Goal: Use online tool/utility: Utilize a website feature to perform a specific function

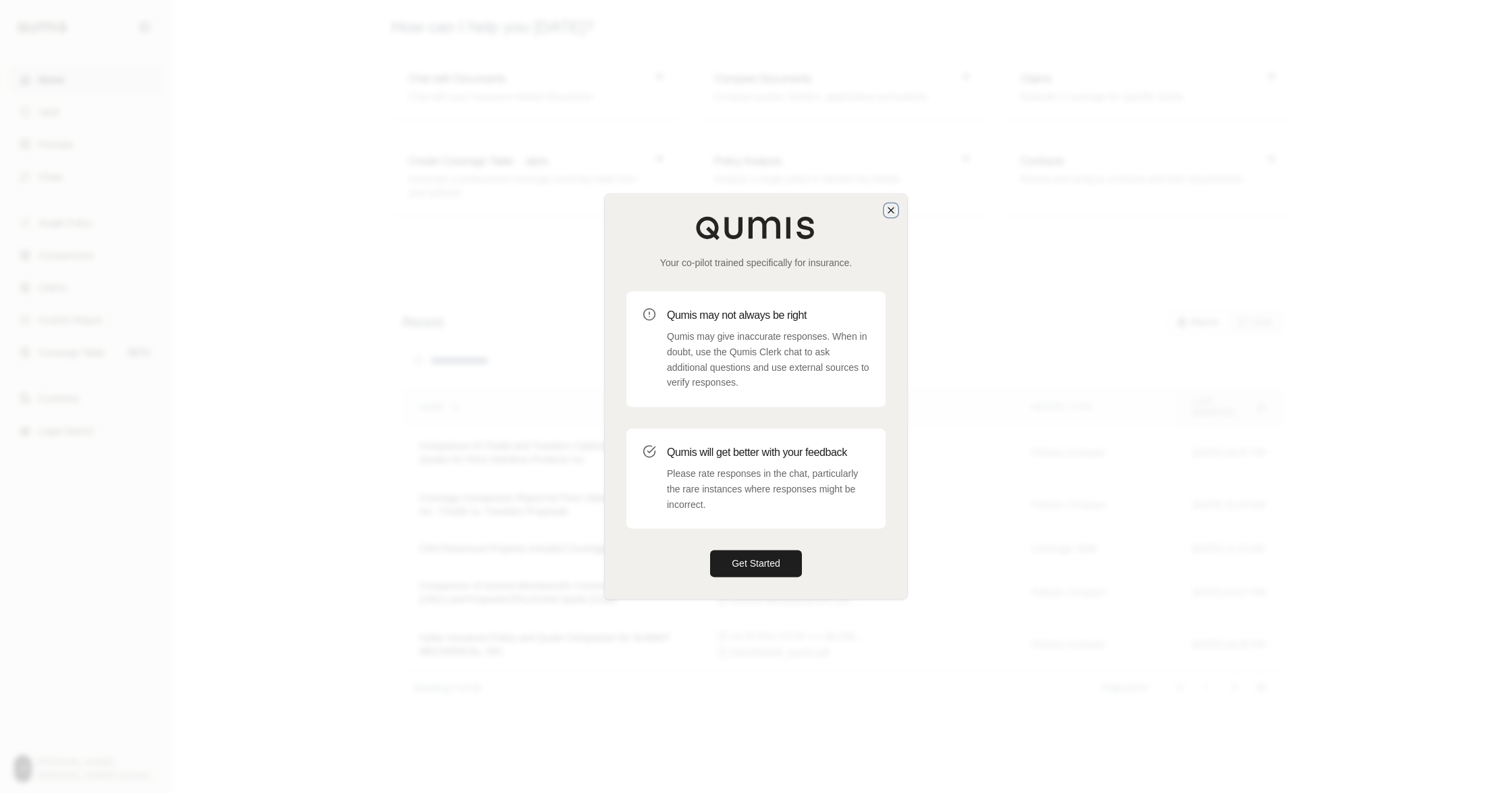
click at [886, 204] on icon "button" at bounding box center [890, 209] width 10 height 10
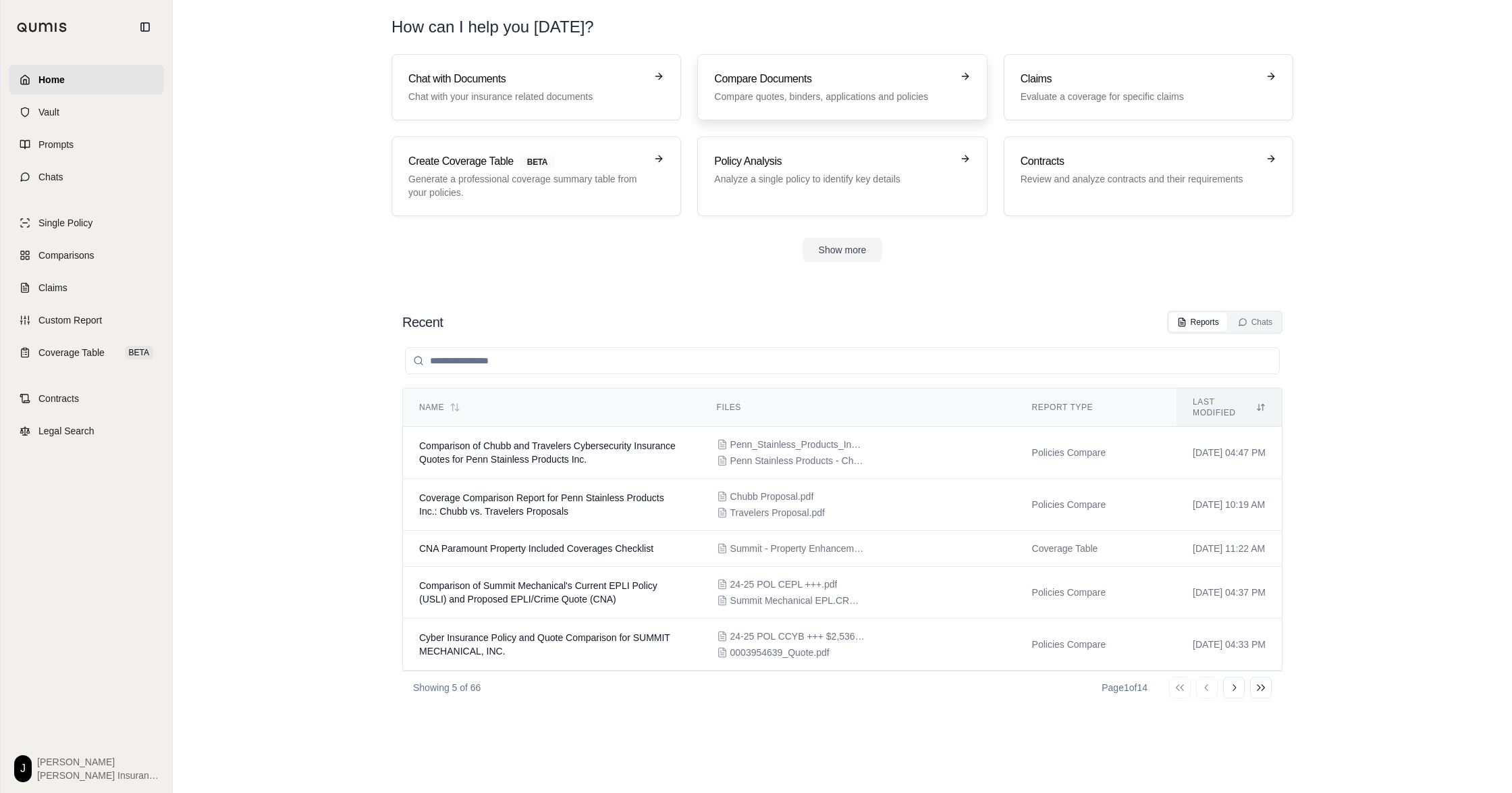
click at [838, 93] on div "Compare Documents Compare quotes, binders, applications and policies" at bounding box center [832, 87] width 237 height 32
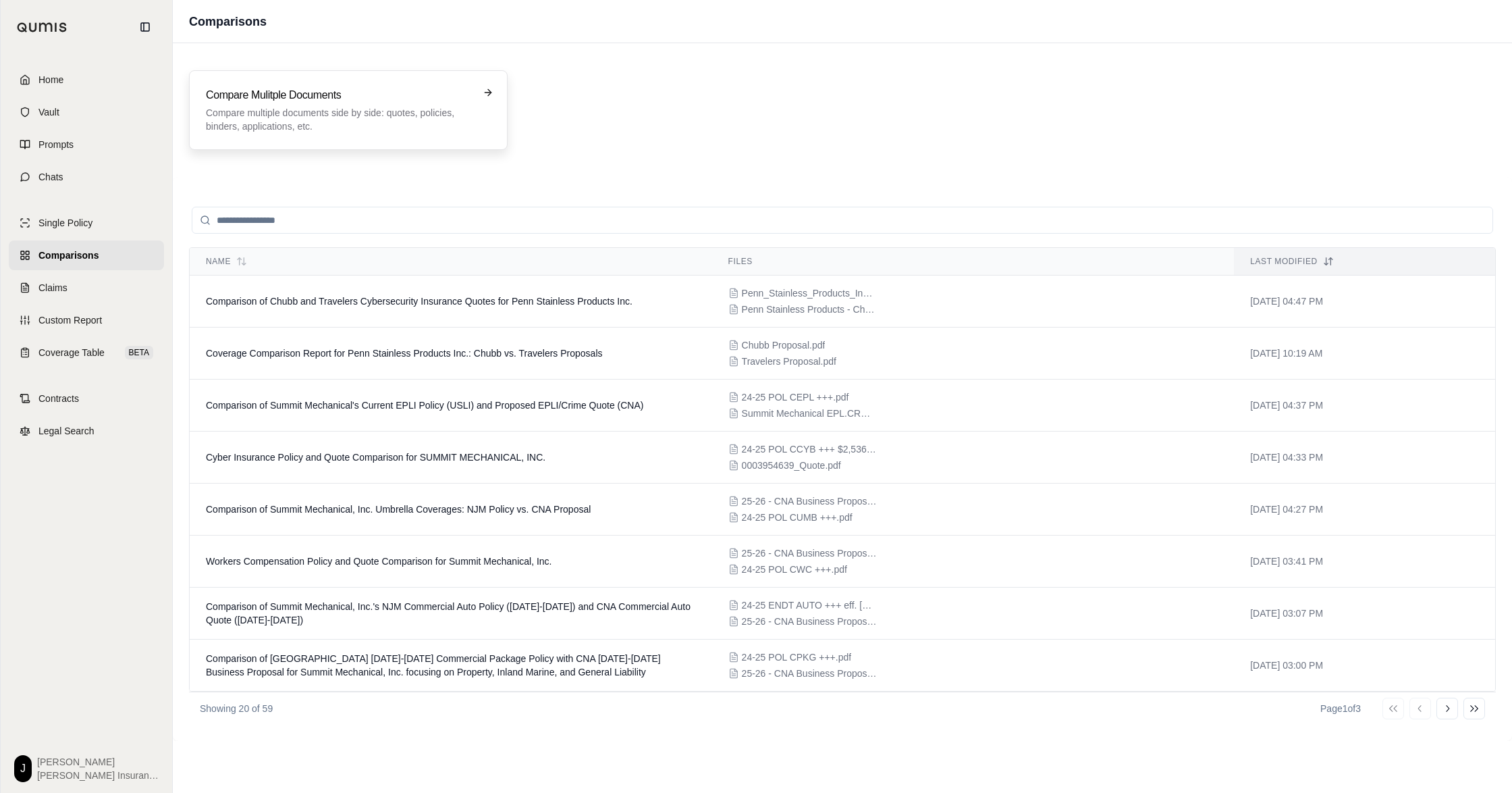
click at [300, 133] on p "Compare multiple documents side by side: quotes, policies, binders, application…" at bounding box center [339, 119] width 266 height 27
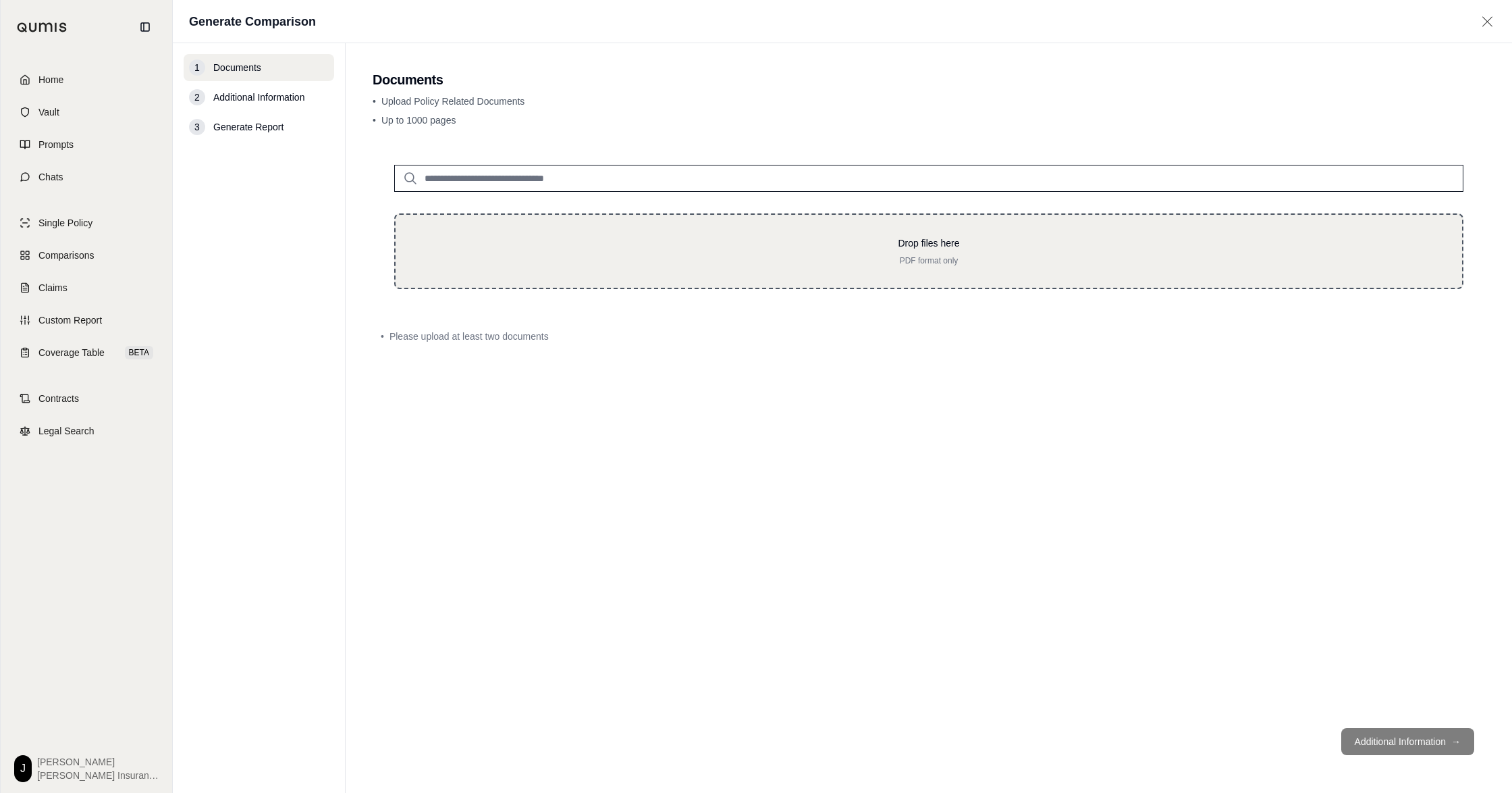
click at [916, 286] on div "Drop files here PDF format only" at bounding box center [928, 251] width 1069 height 75
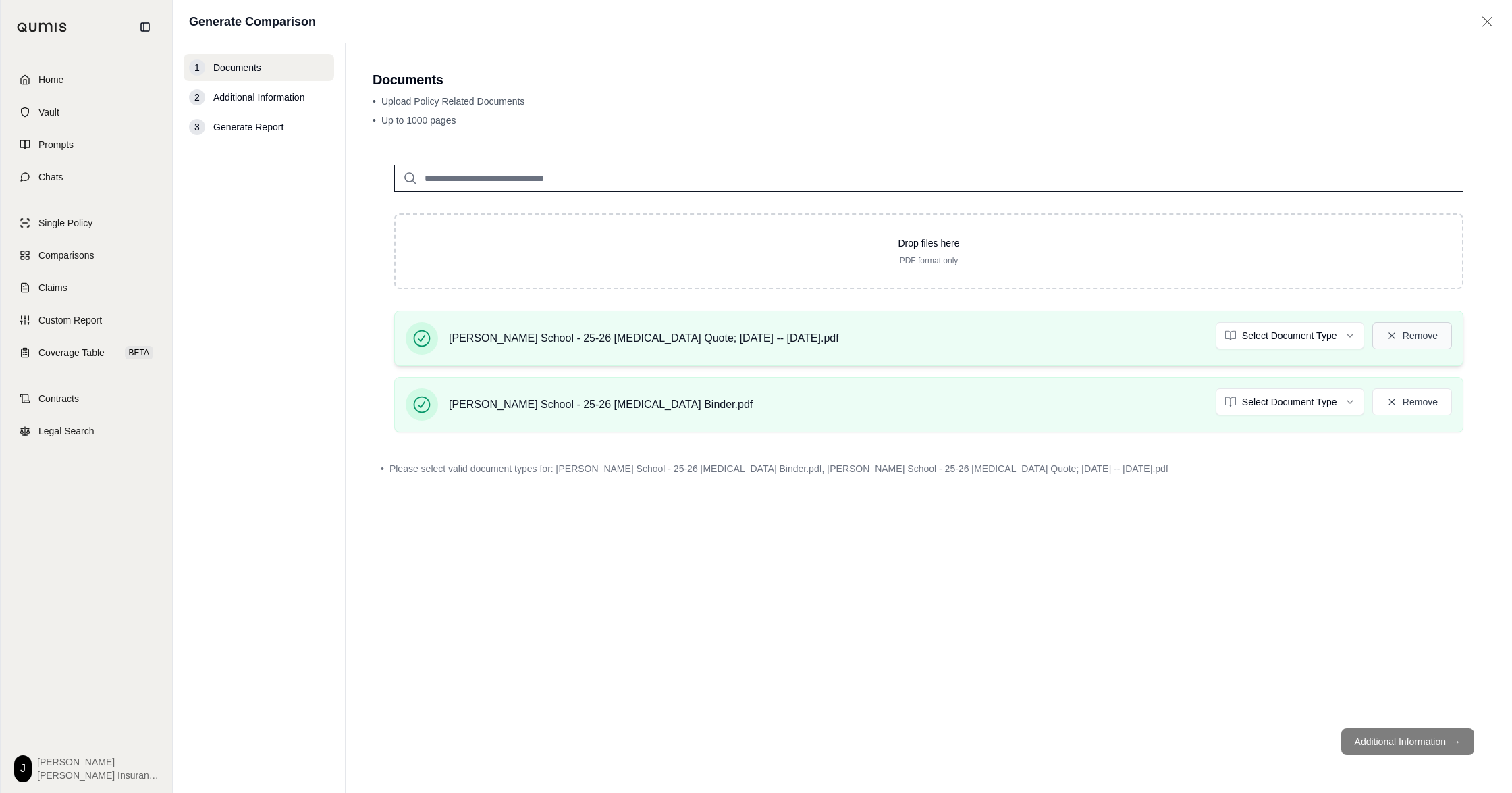
click at [1404, 349] on button "Remove" at bounding box center [1411, 335] width 80 height 27
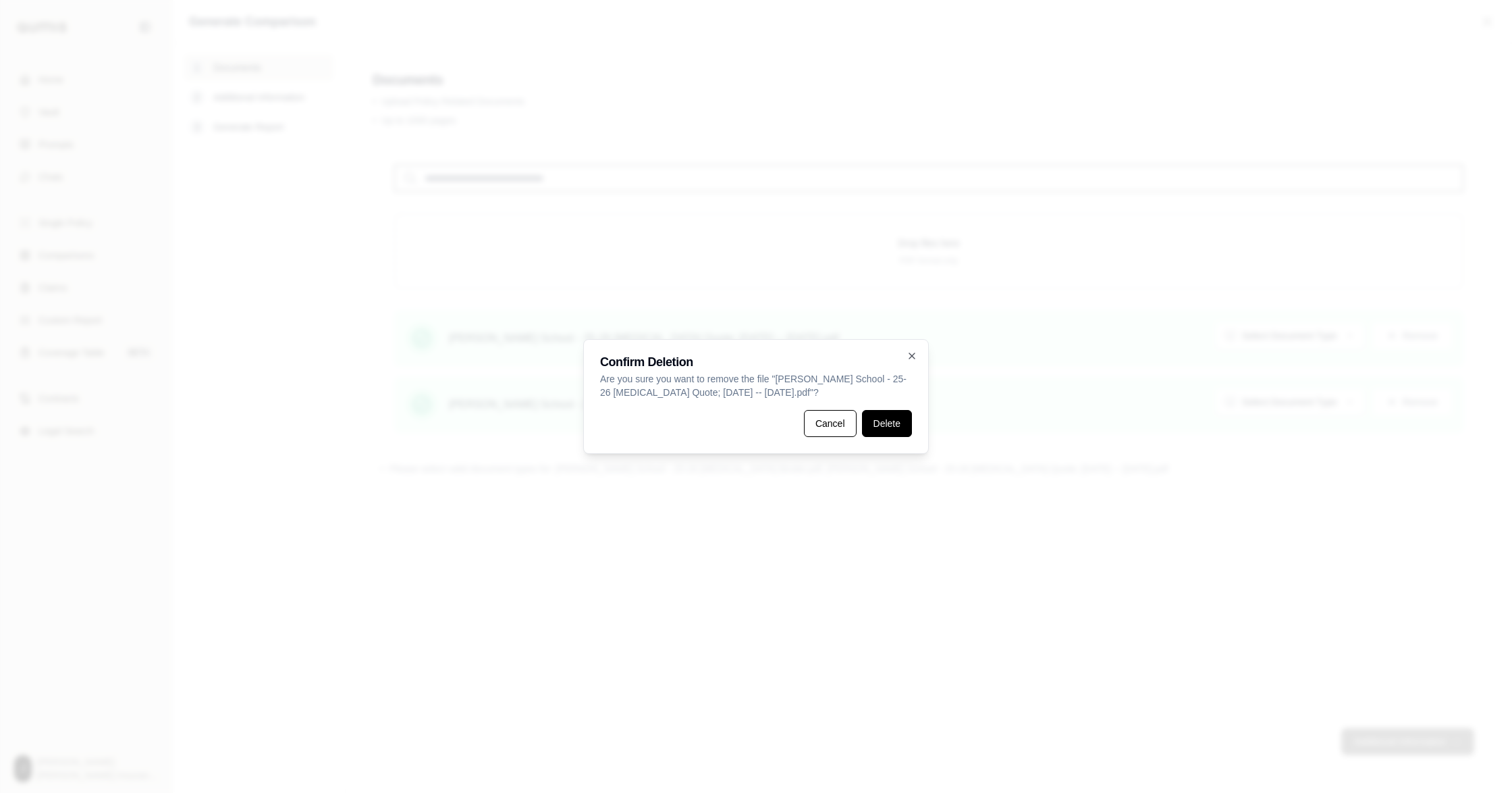
click at [912, 416] on button "Delete" at bounding box center [886, 423] width 50 height 27
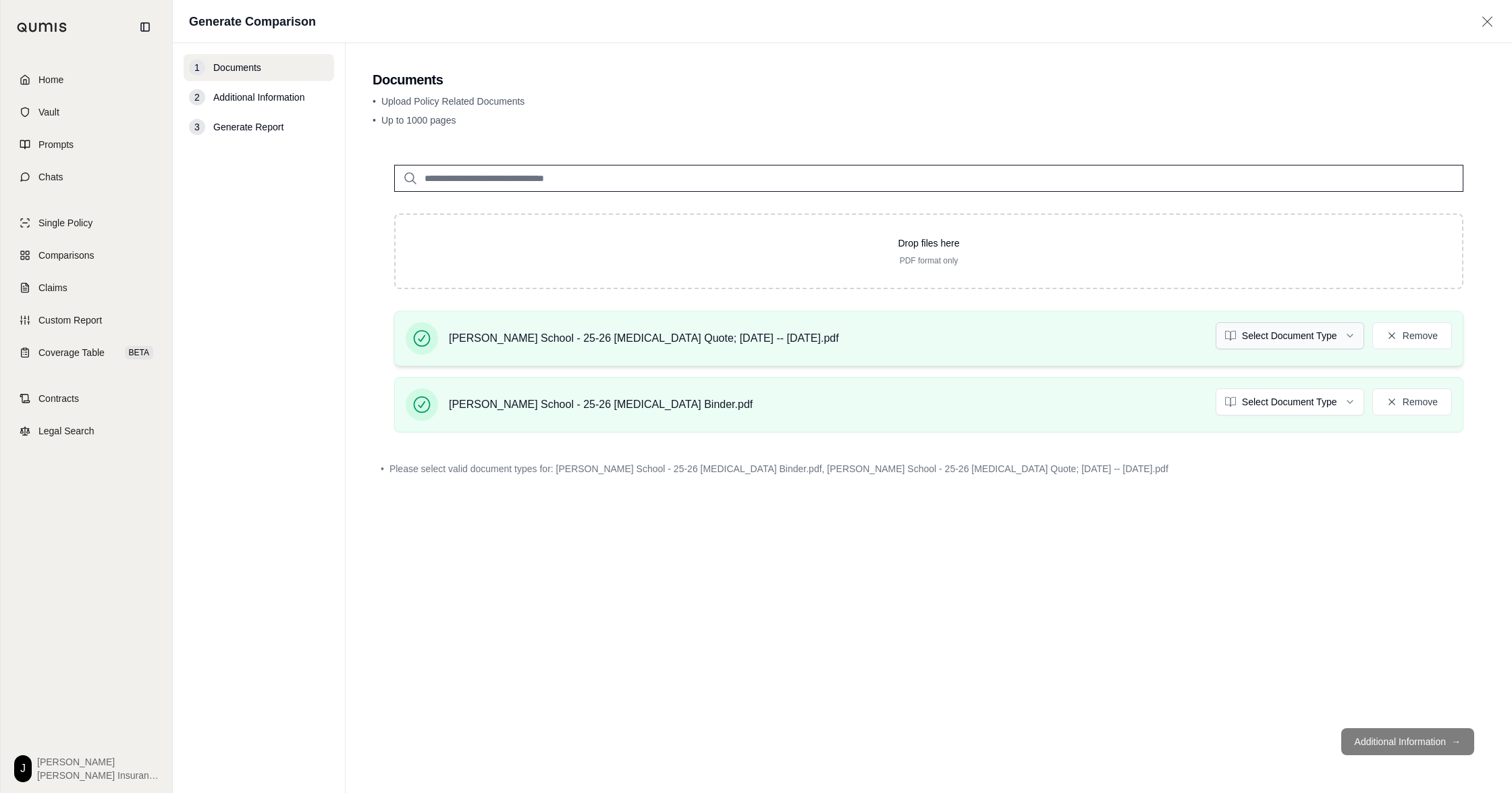
click at [1283, 362] on html "Home Vault Prompts Chats Single Policy Comparisons Claims Custom Report Coverag…" at bounding box center [756, 396] width 1512 height 793
click at [1252, 362] on html "Home Vault Prompts Chats Single Policy Comparisons Claims Custom Report Coverag…" at bounding box center [756, 396] width 1512 height 793
click at [1253, 430] on html "Document type updated successfully Document type updated successfully Home Vaul…" at bounding box center [756, 396] width 1512 height 793
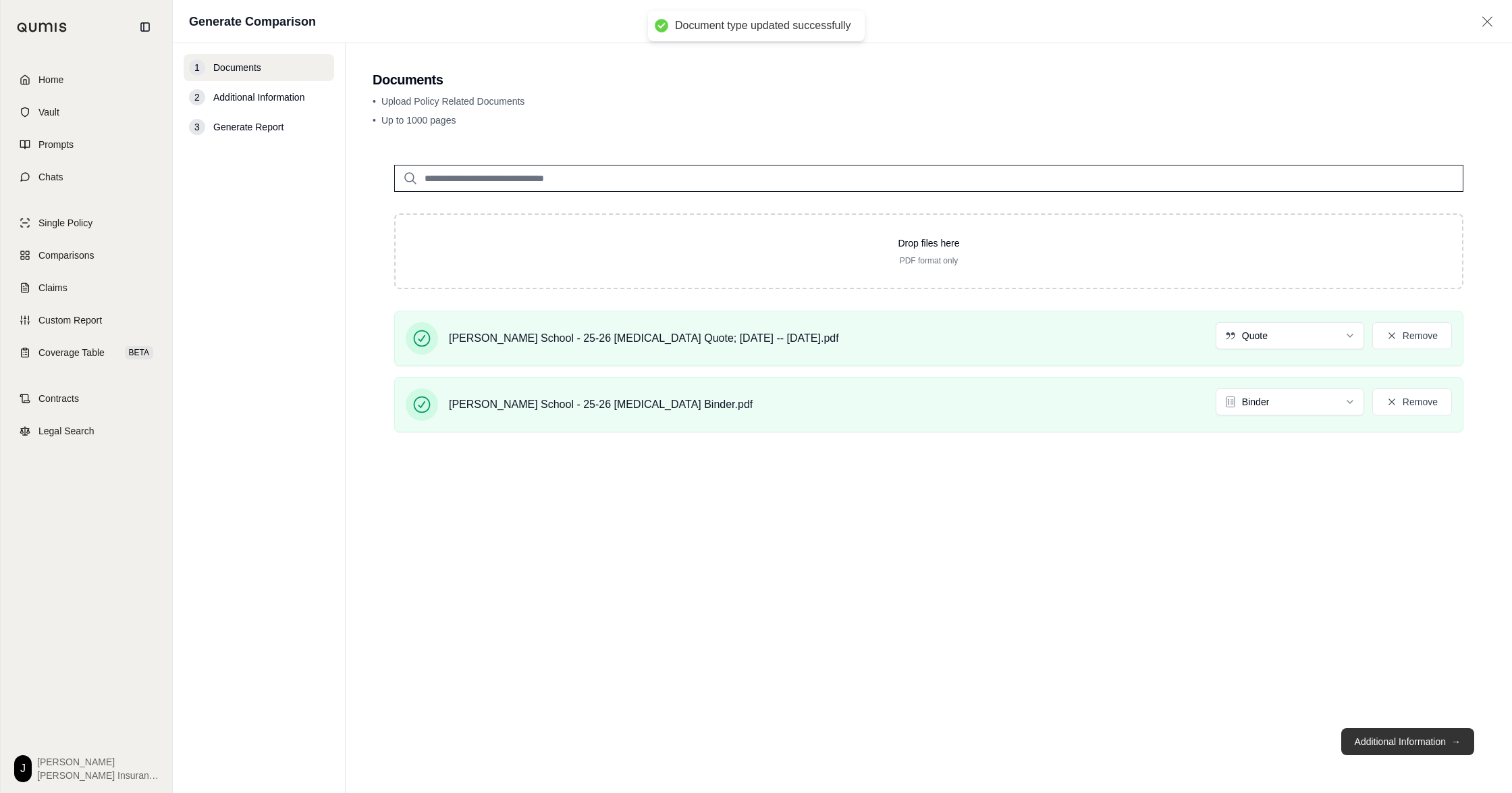
click at [1382, 745] on button "Additional Information →" at bounding box center [1407, 741] width 133 height 27
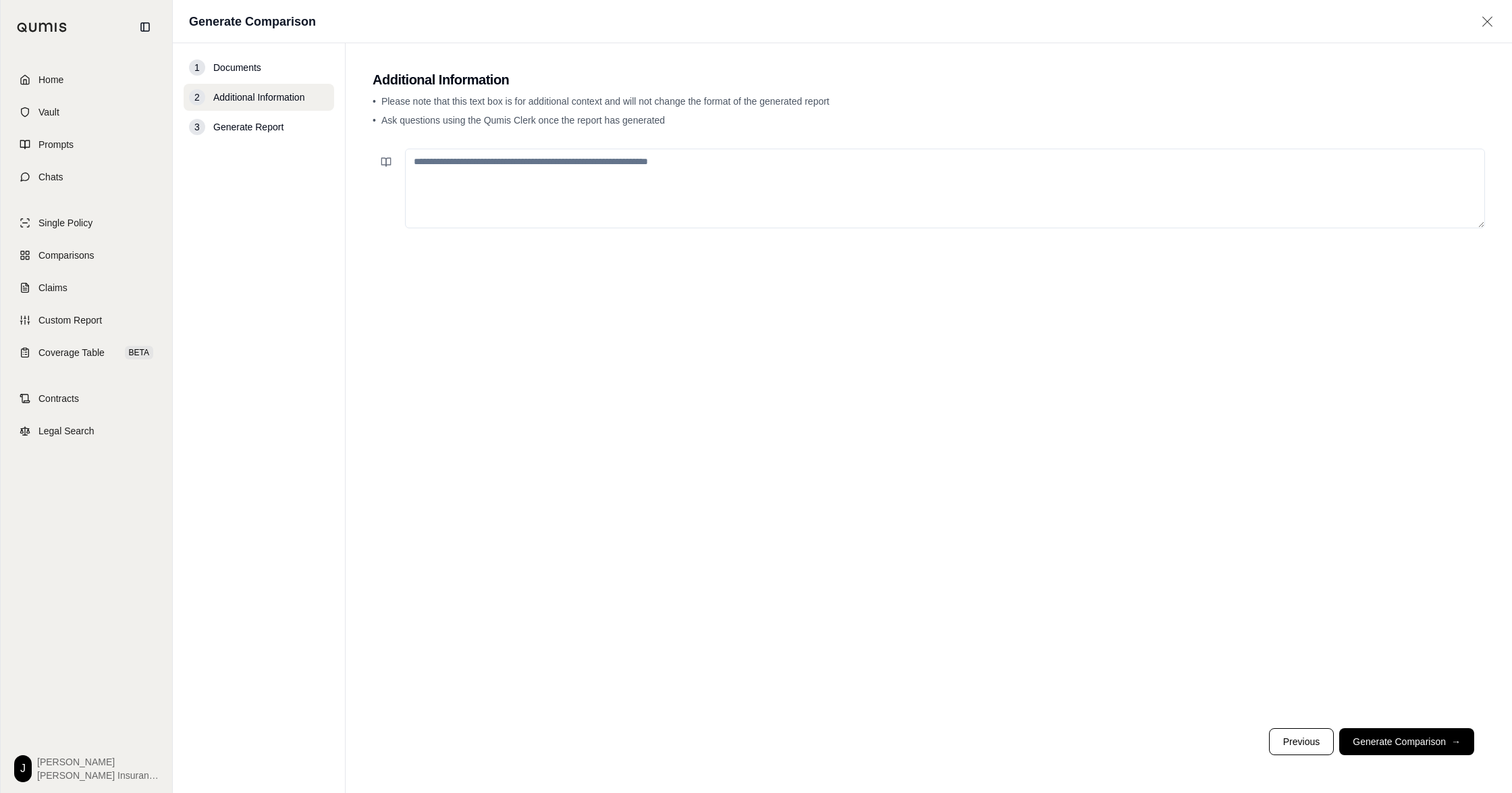
click at [812, 184] on textarea at bounding box center [945, 188] width 1079 height 80
type textarea "**********"
click at [1385, 733] on button "Generate Comparison →" at bounding box center [1407, 741] width 135 height 27
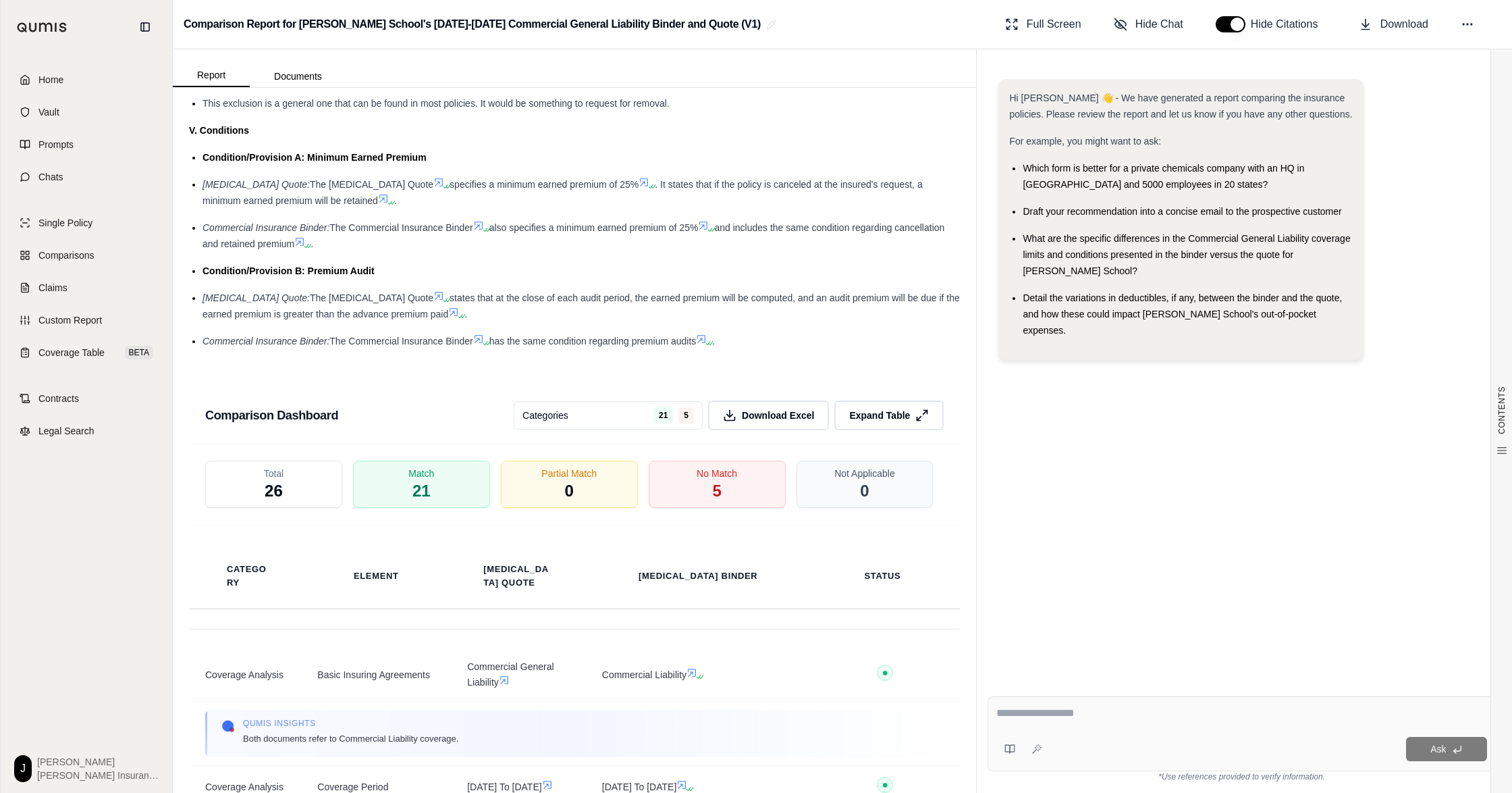
scroll to position [1937, 0]
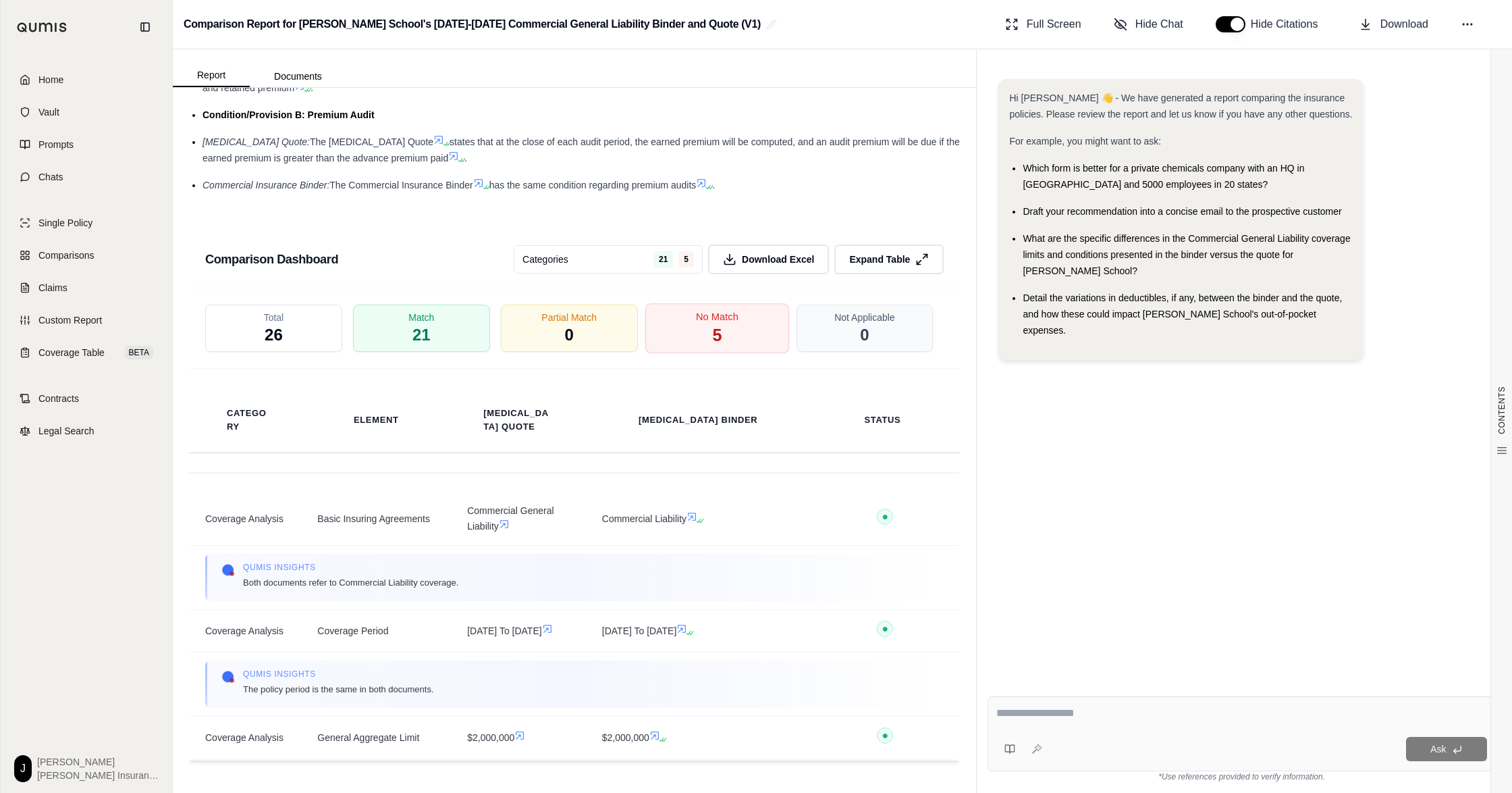
click at [698, 341] on div "No Match 5" at bounding box center [717, 327] width 144 height 50
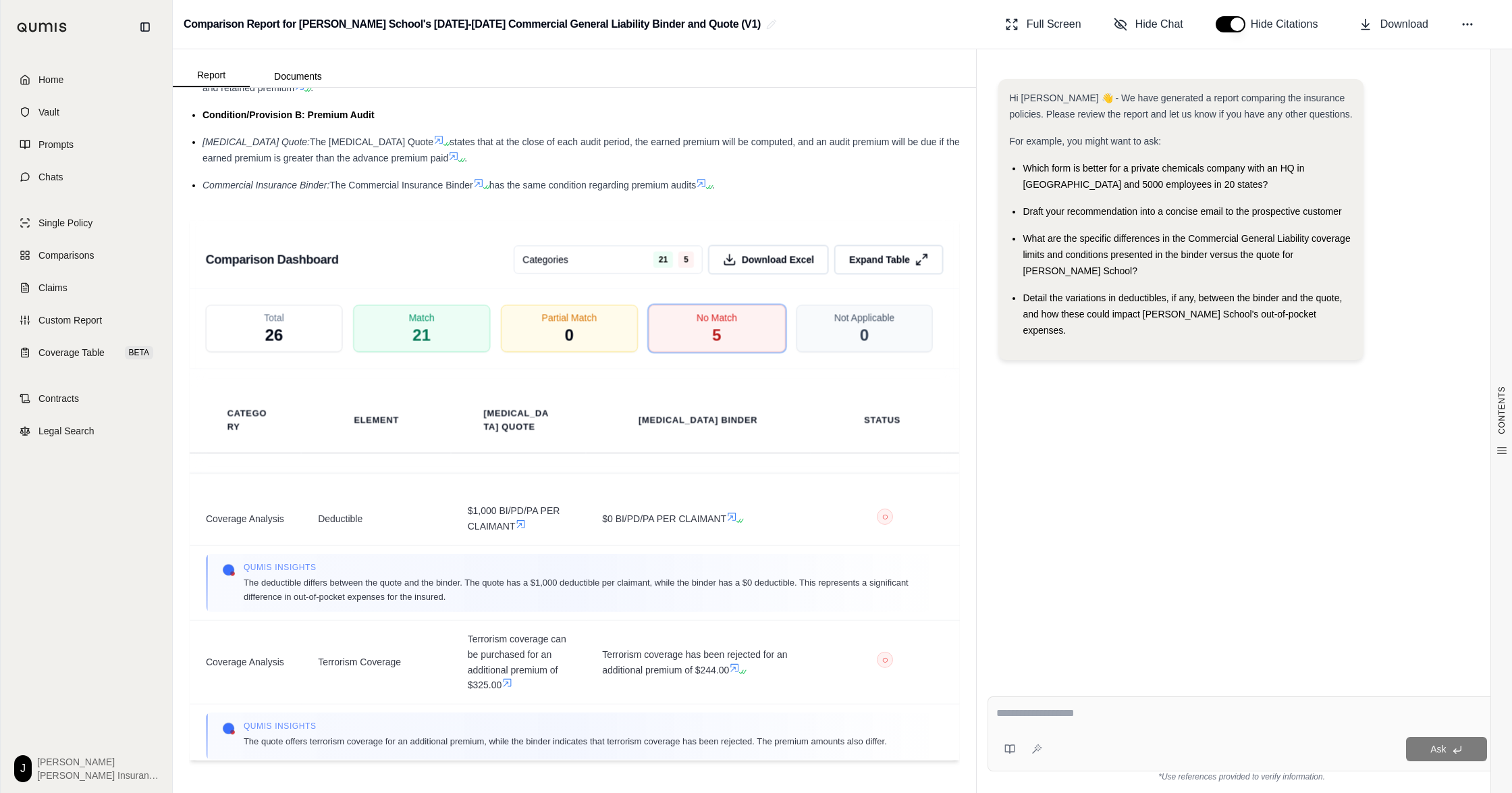
click at [1085, 707] on textarea at bounding box center [1236, 713] width 482 height 18
type textarea "**********"
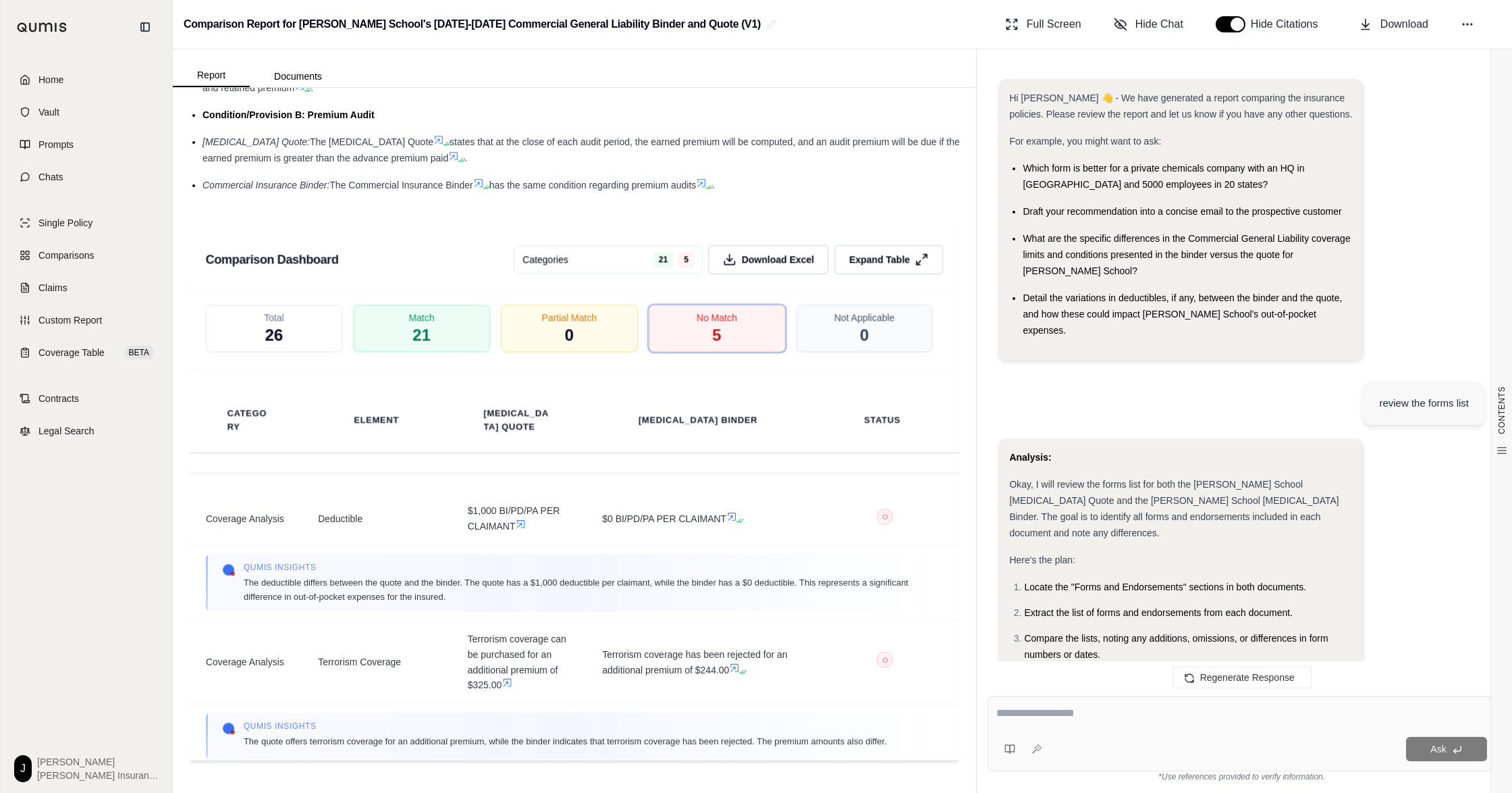
scroll to position [2379, 0]
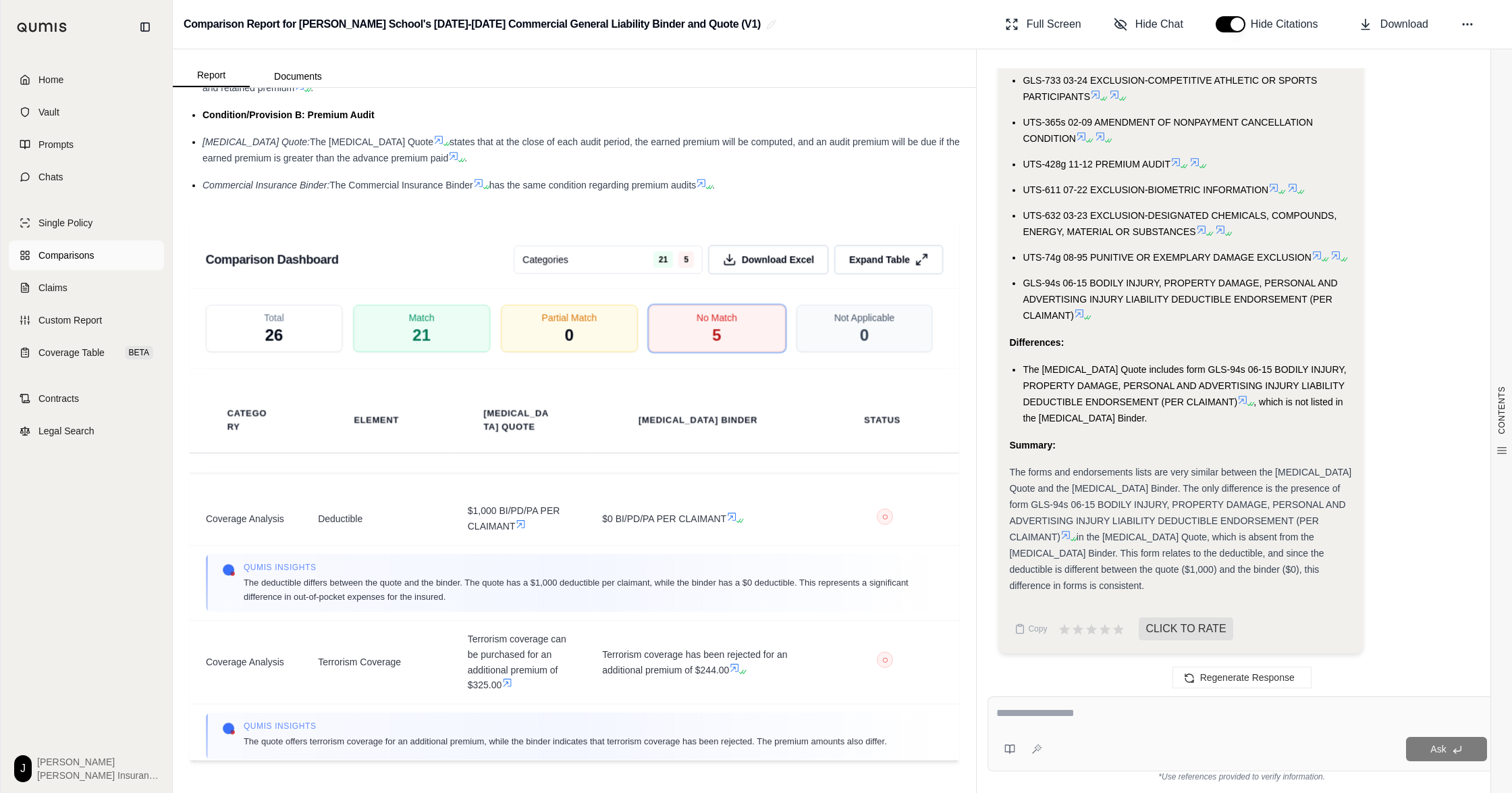
click at [85, 262] on span "Comparisons" at bounding box center [66, 255] width 55 height 13
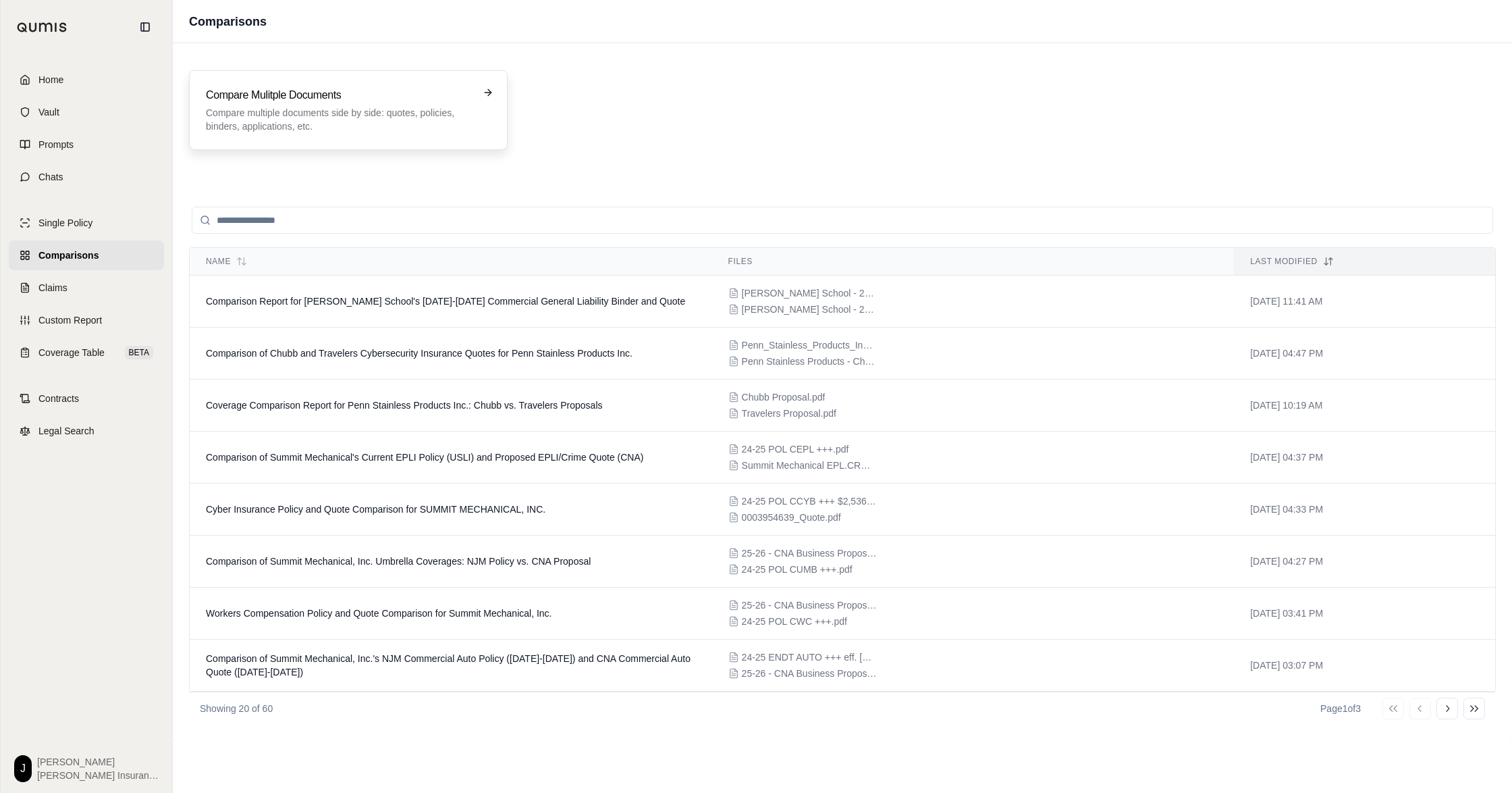
click at [247, 97] on h3 "Compare Mulitple Documents" at bounding box center [339, 95] width 266 height 16
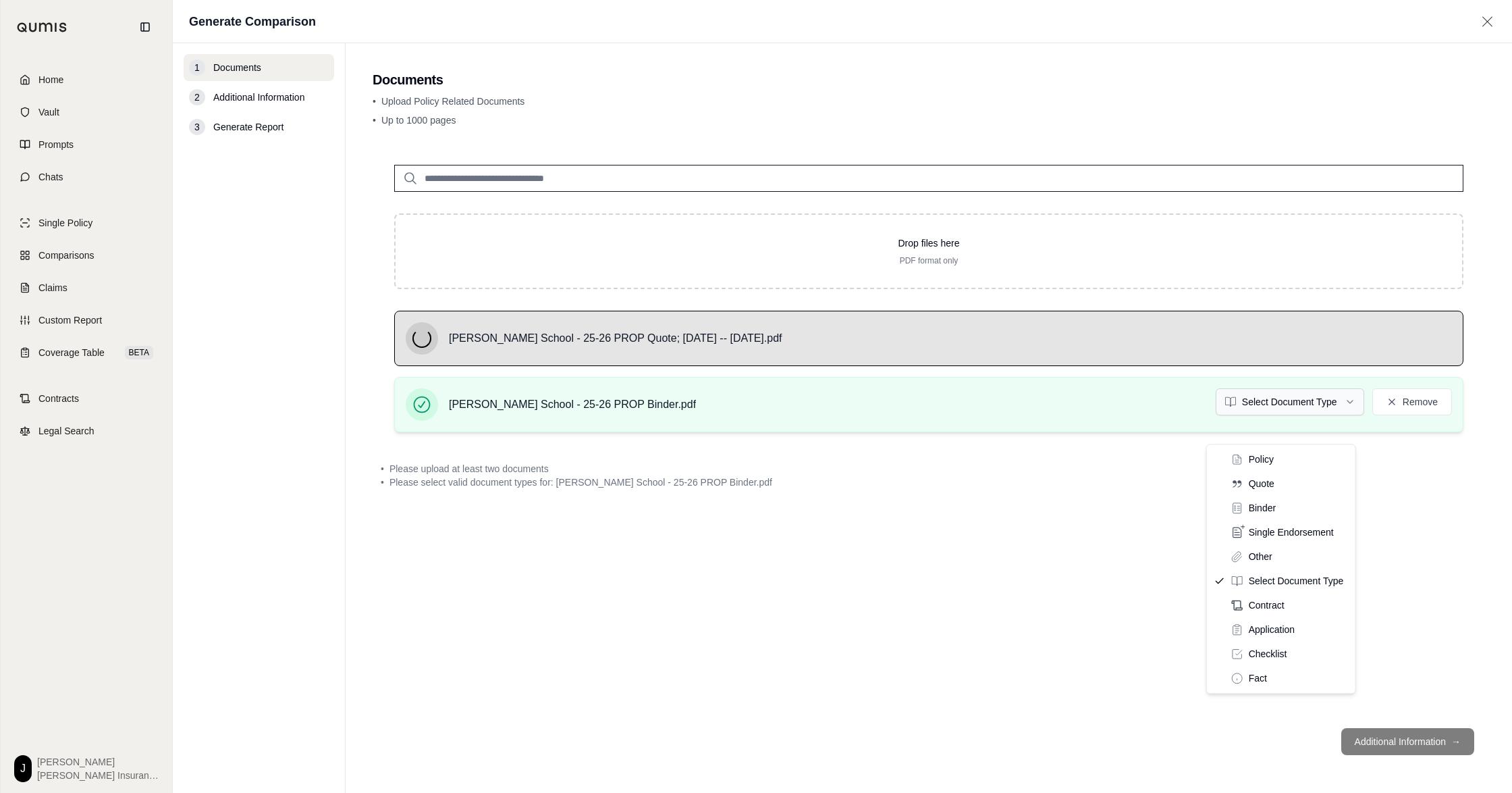
click at [1277, 424] on html "Home Vault Prompts Chats Single Policy Comparisons Claims Custom Report Coverag…" at bounding box center [756, 396] width 1512 height 793
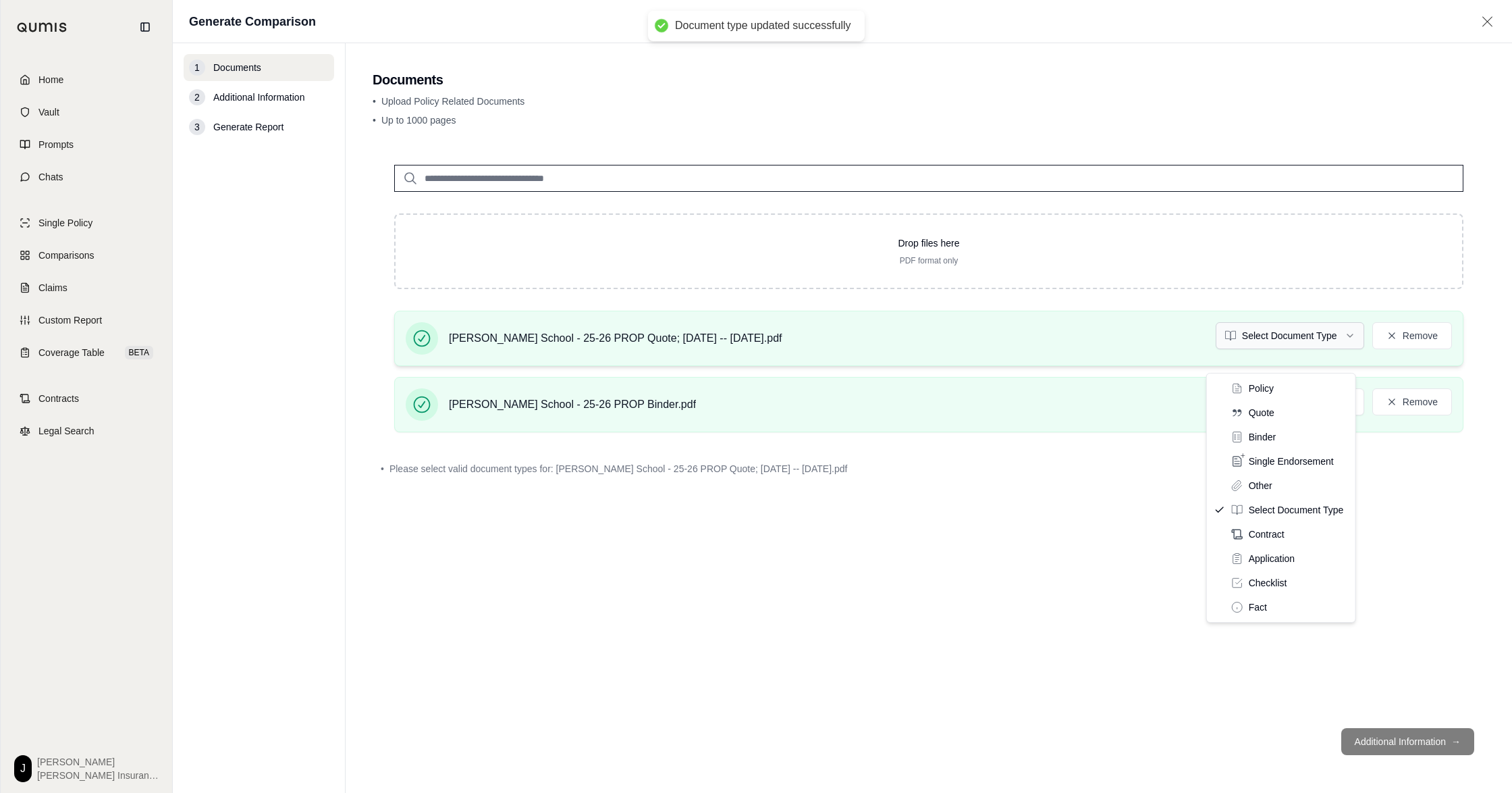
click at [1275, 357] on html "Document type updated successfully Home Vault Prompts Chats Single Policy Compa…" at bounding box center [756, 396] width 1512 height 793
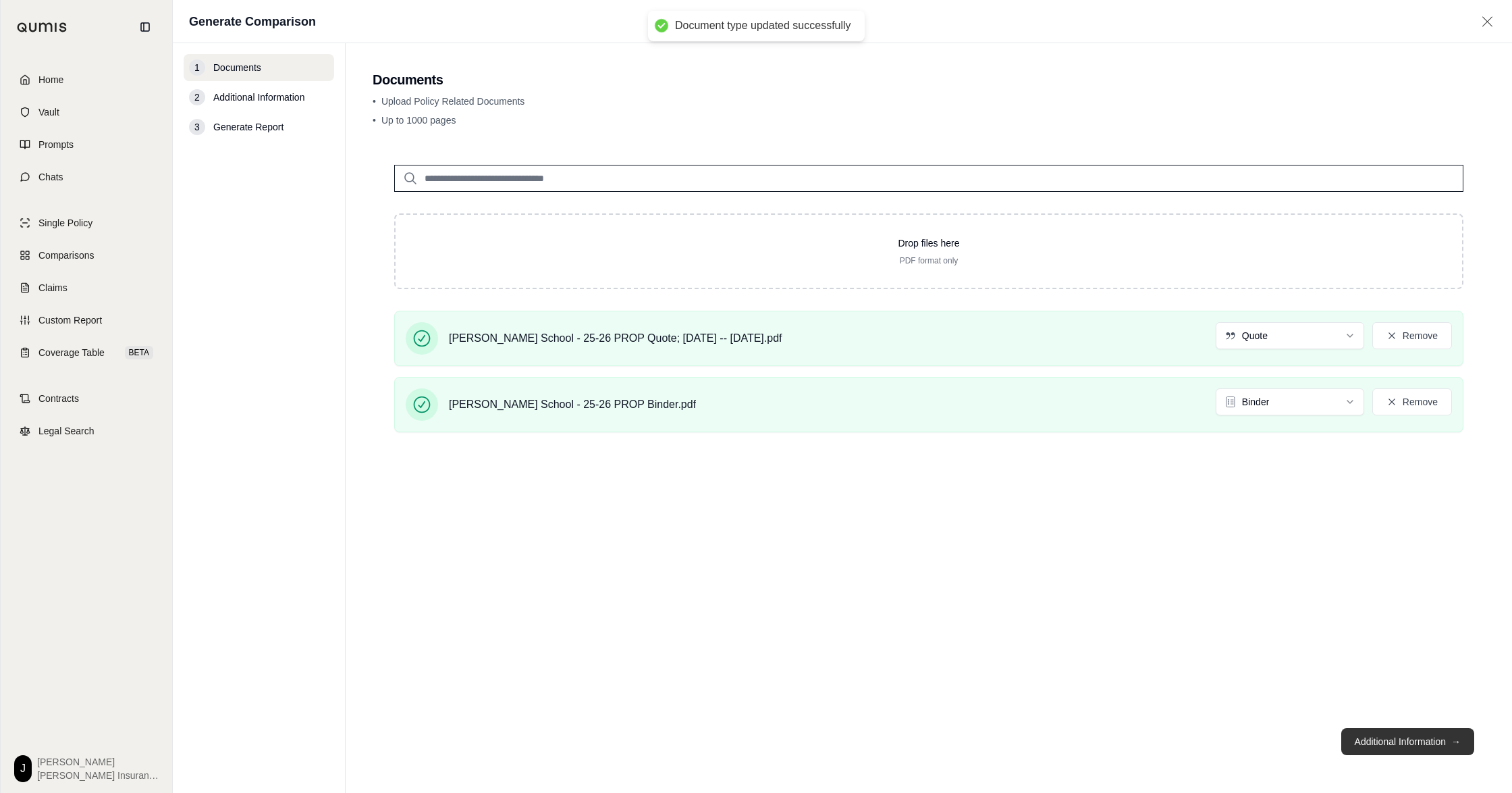
click at [1371, 728] on button "Additional Information →" at bounding box center [1407, 741] width 133 height 27
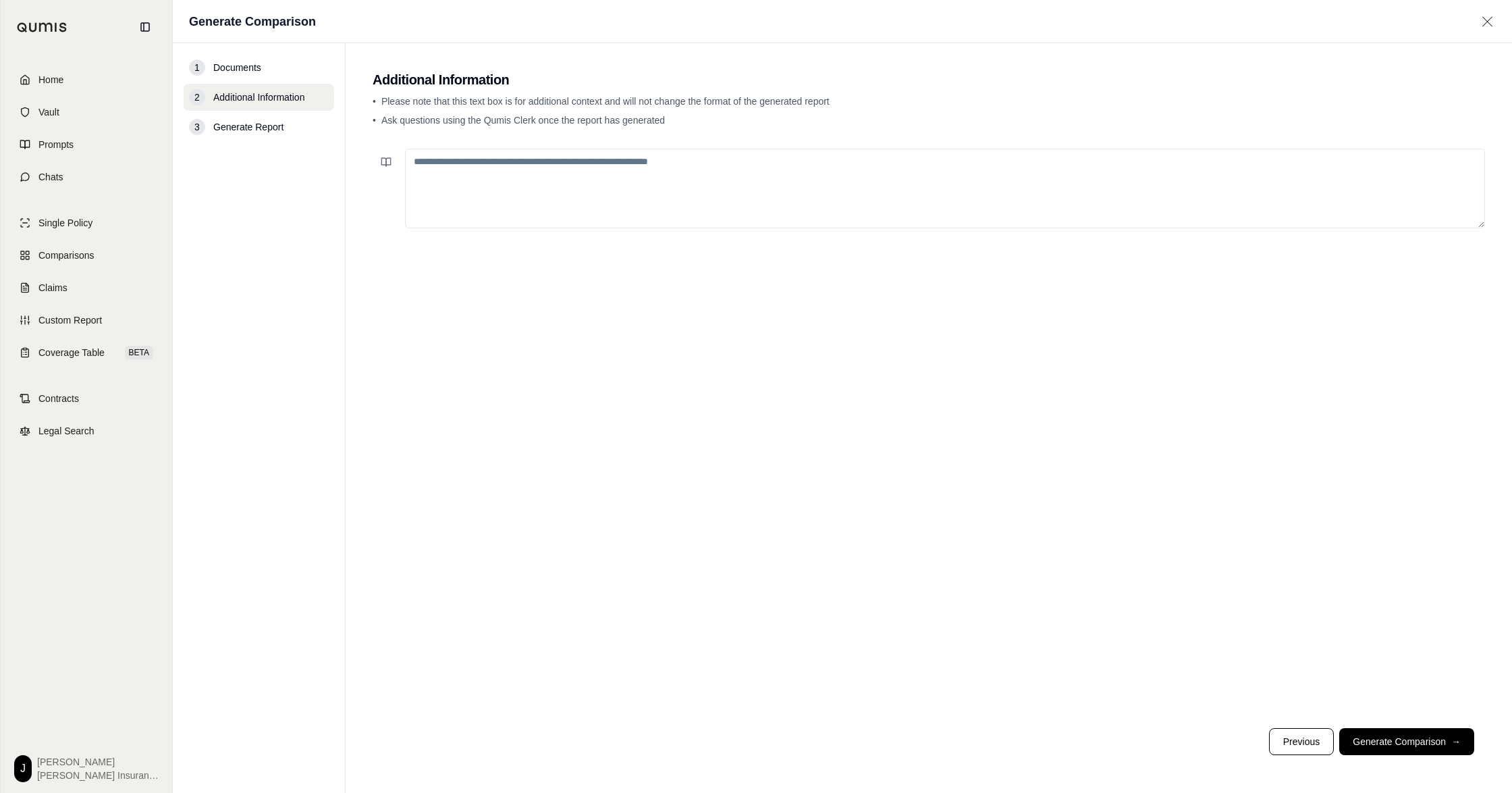
click at [1002, 199] on textarea at bounding box center [945, 188] width 1079 height 80
click at [1407, 736] on button "Generate Comparison →" at bounding box center [1407, 741] width 135 height 27
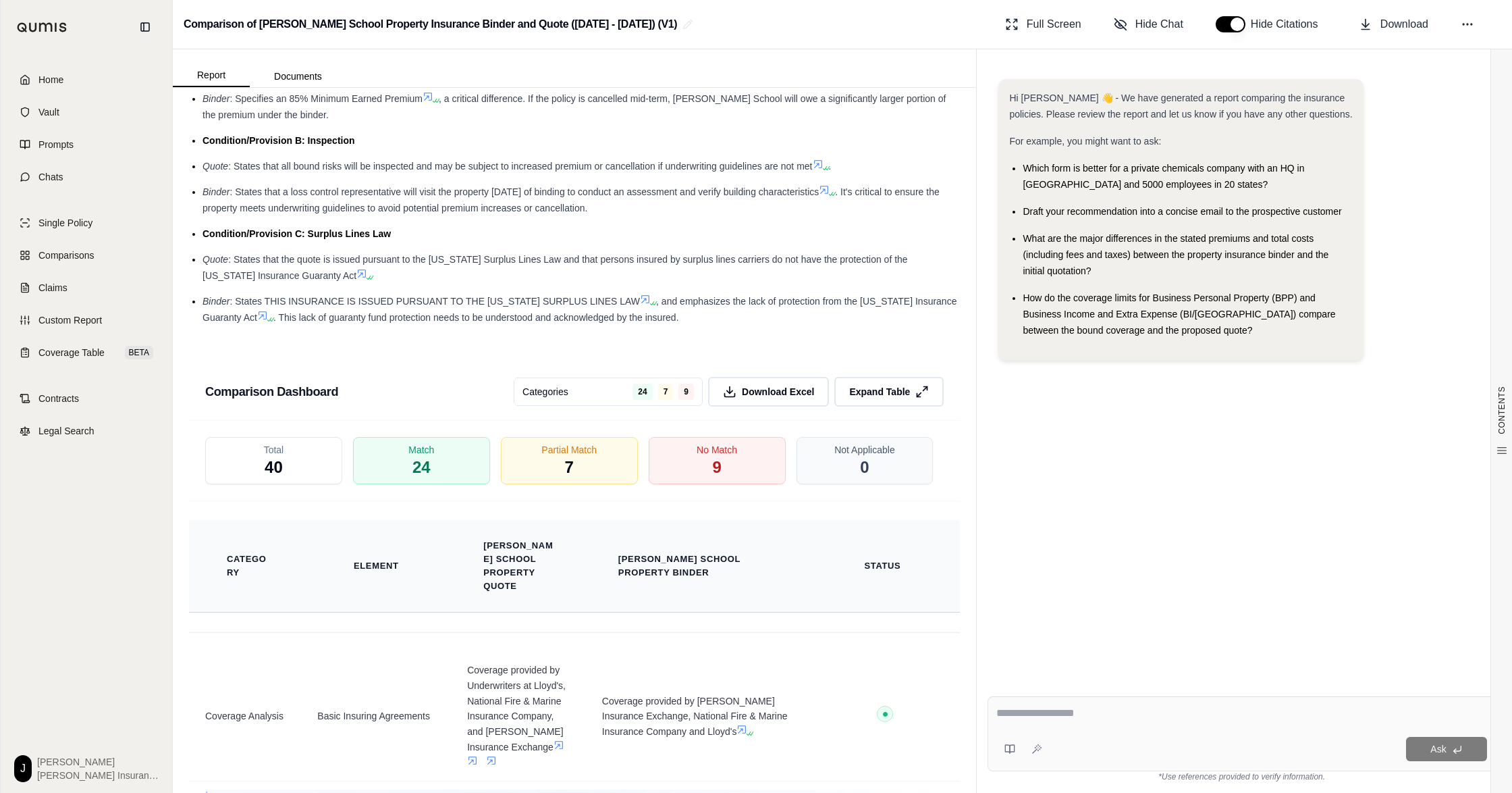
scroll to position [2260, 0]
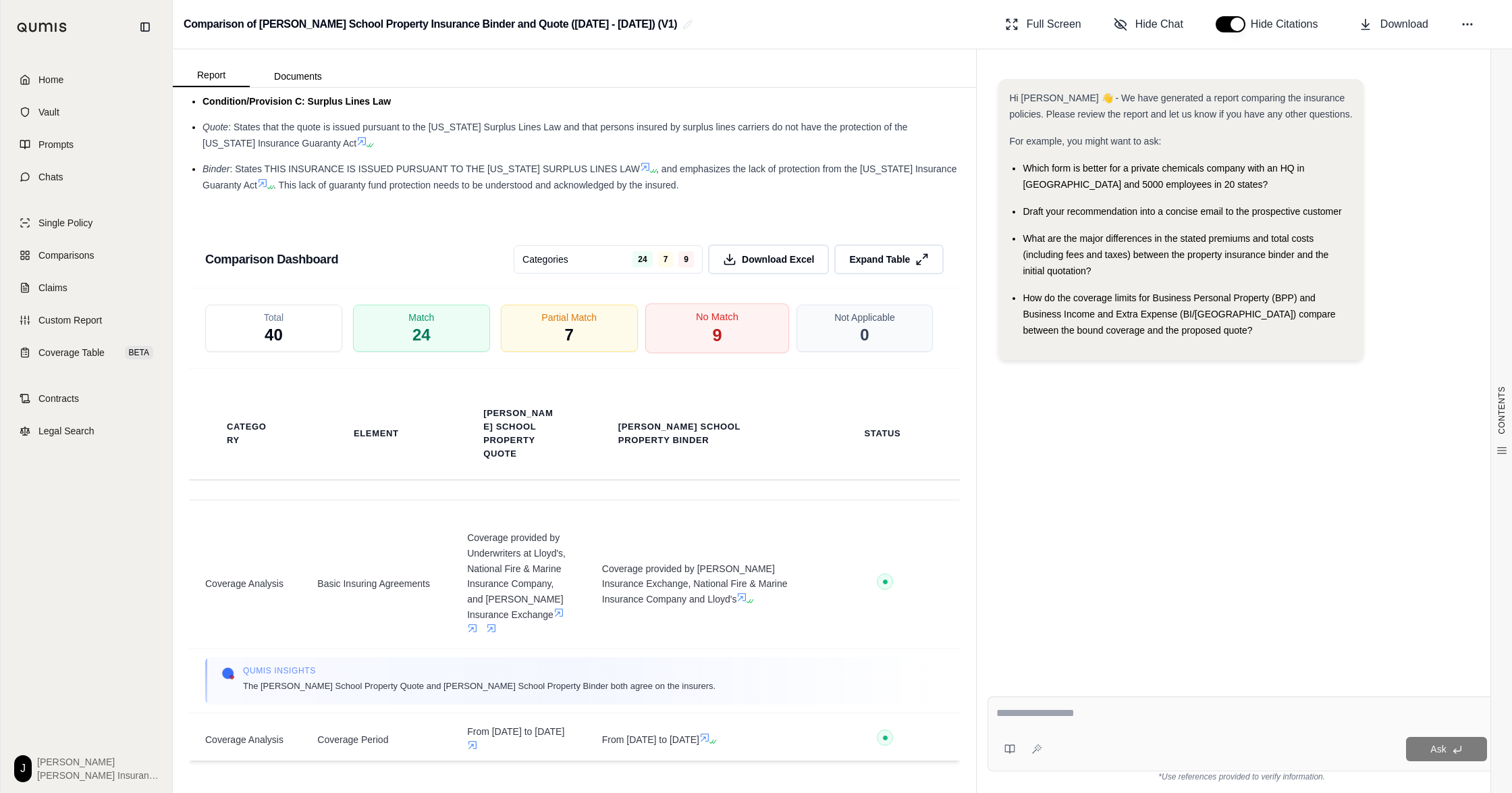
click at [712, 346] on span "9" at bounding box center [717, 335] width 9 height 23
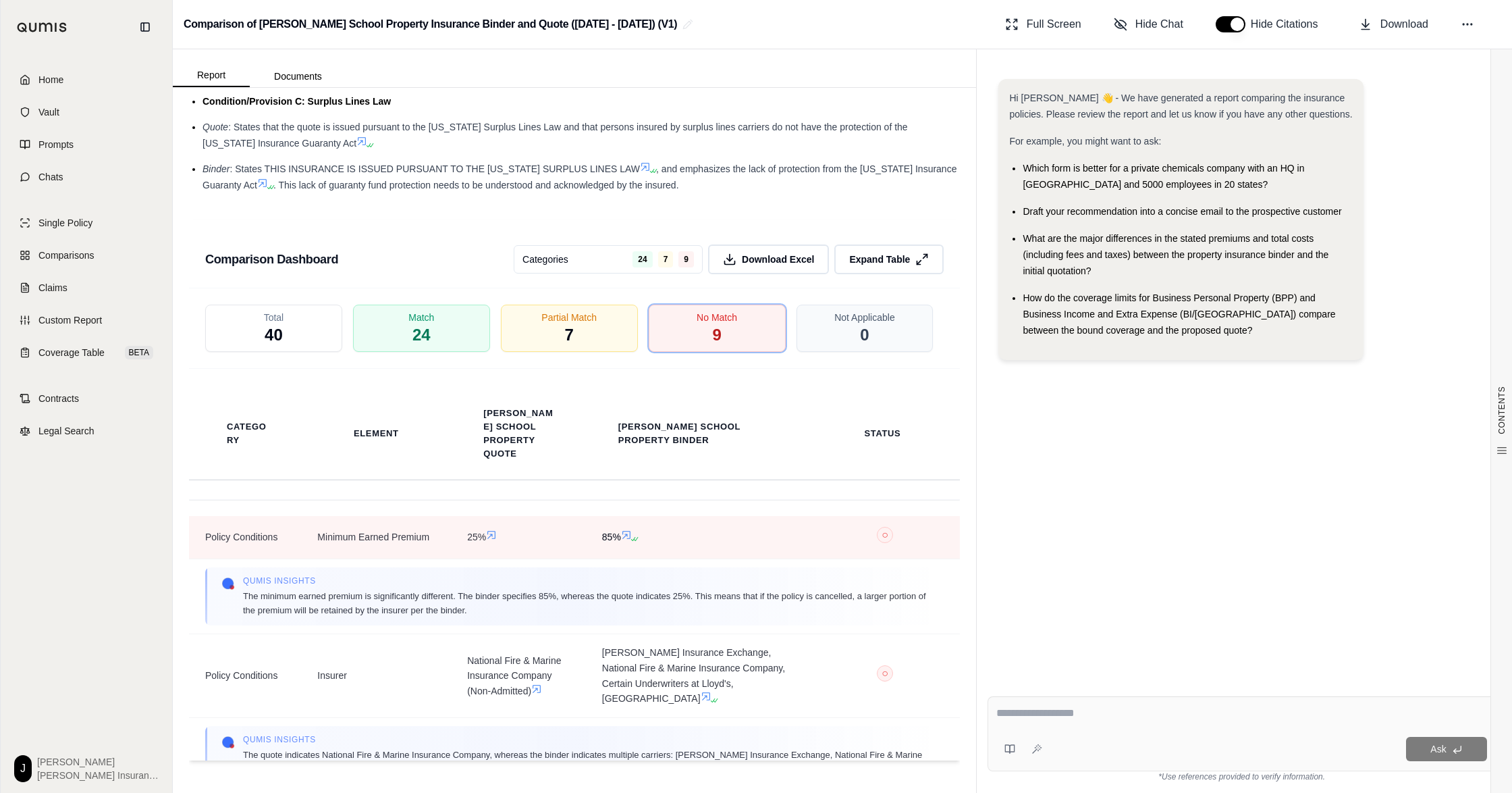
scroll to position [0, 0]
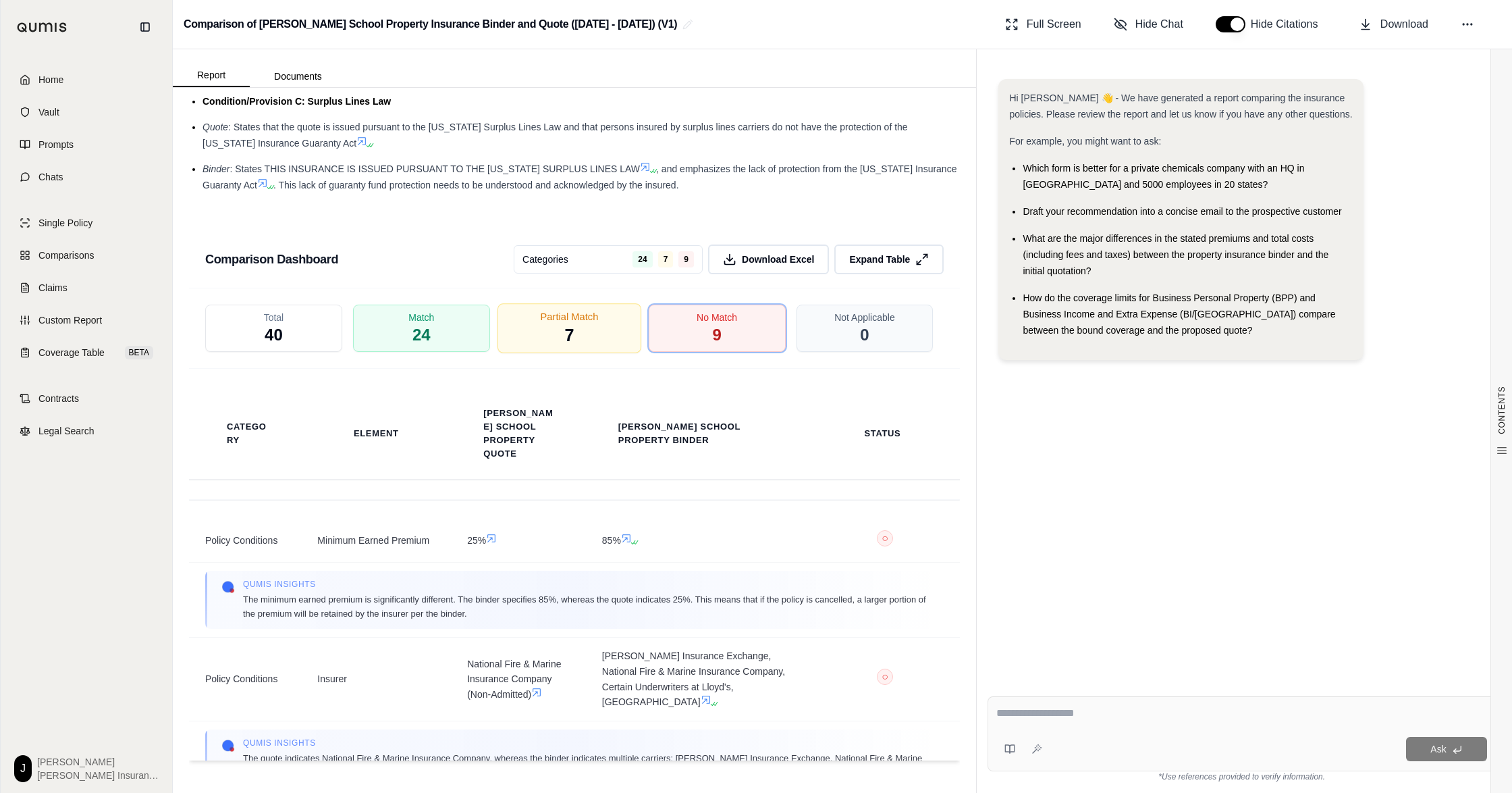
click at [576, 319] on span "Partial Match" at bounding box center [569, 316] width 58 height 14
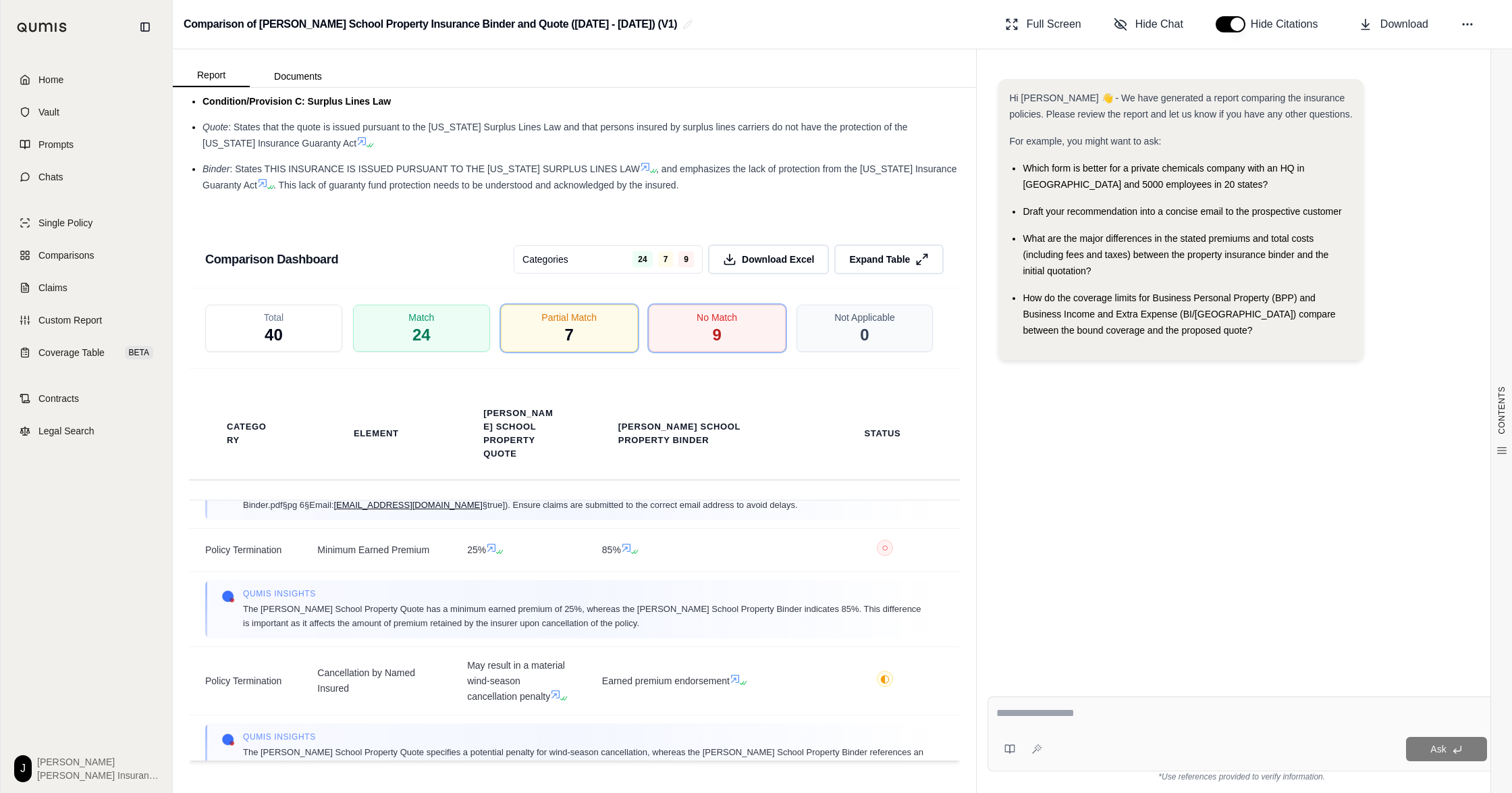
scroll to position [1080, 0]
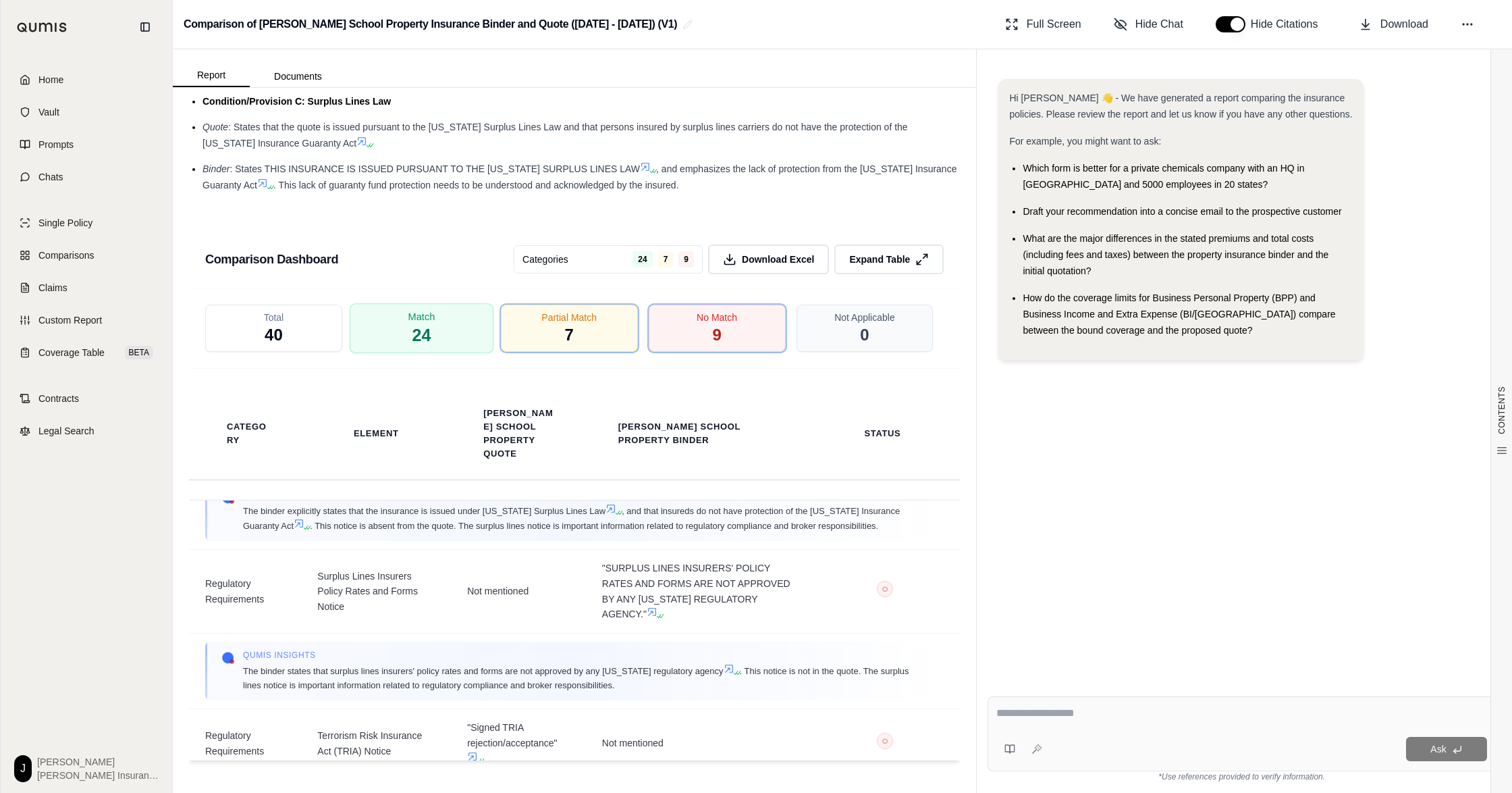
click at [417, 333] on span "24" at bounding box center [421, 335] width 19 height 23
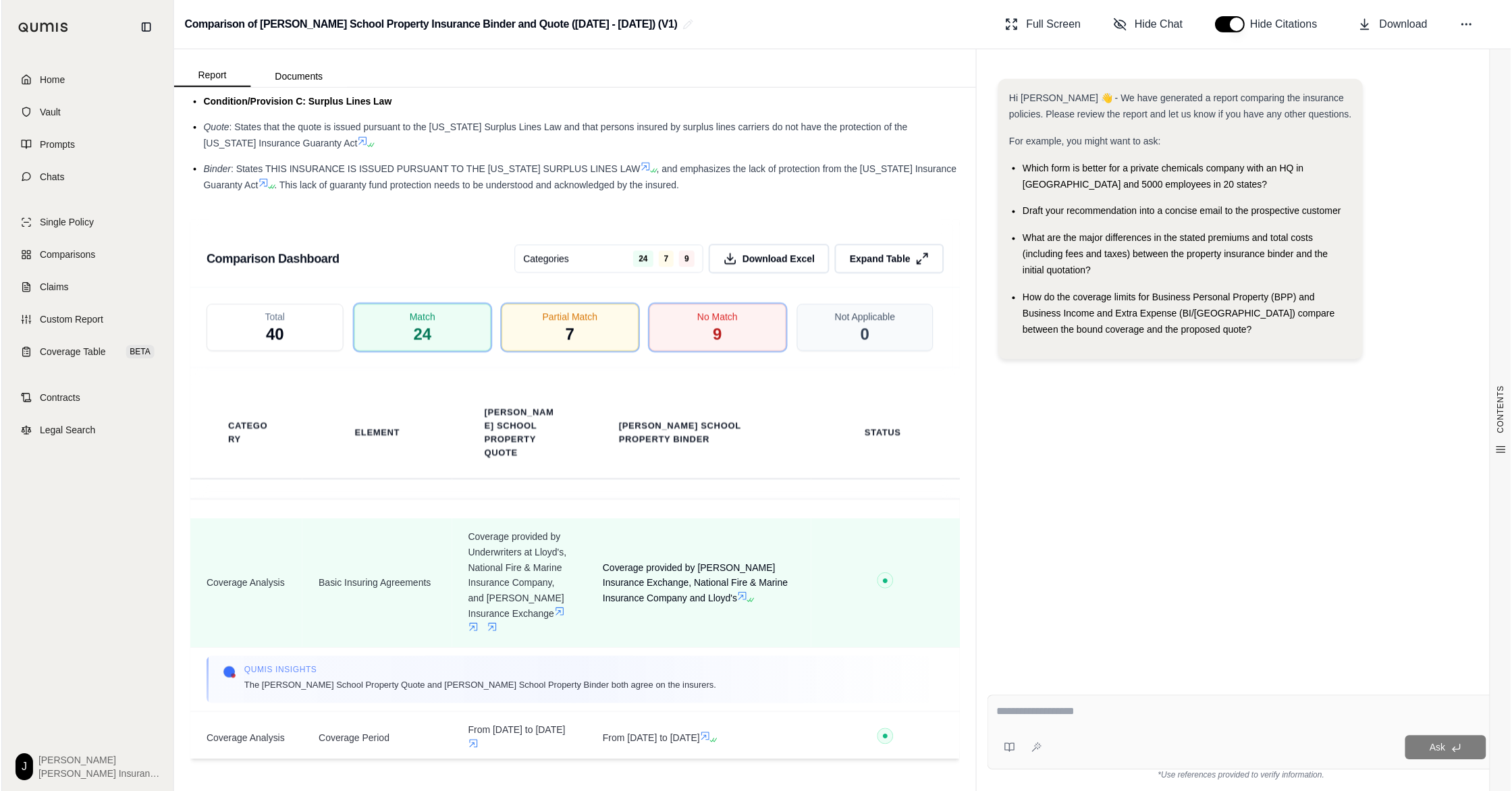
scroll to position [1900, 0]
